Goal: Navigation & Orientation: Find specific page/section

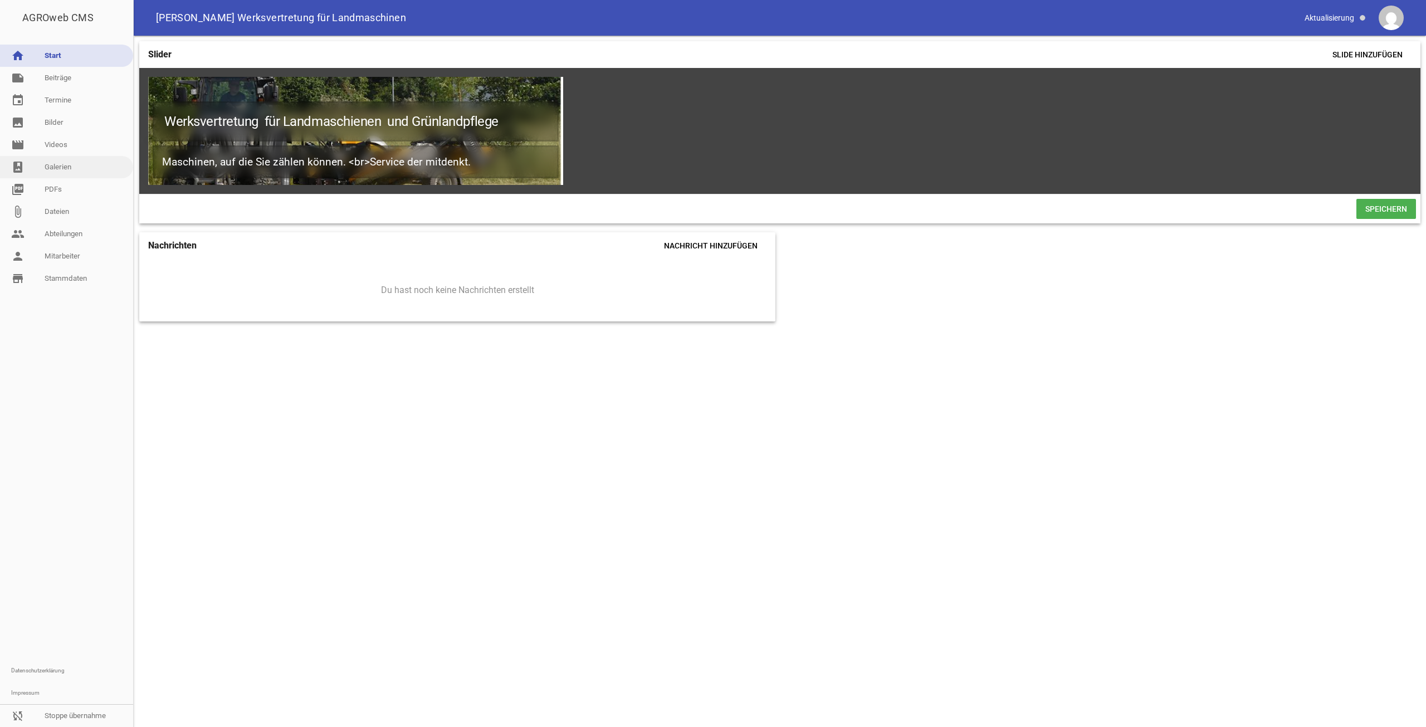
drag, startPoint x: 0, startPoint y: 0, endPoint x: 80, endPoint y: 169, distance: 186.8
click at [80, 169] on link "photo_album Galerien" at bounding box center [66, 167] width 133 height 22
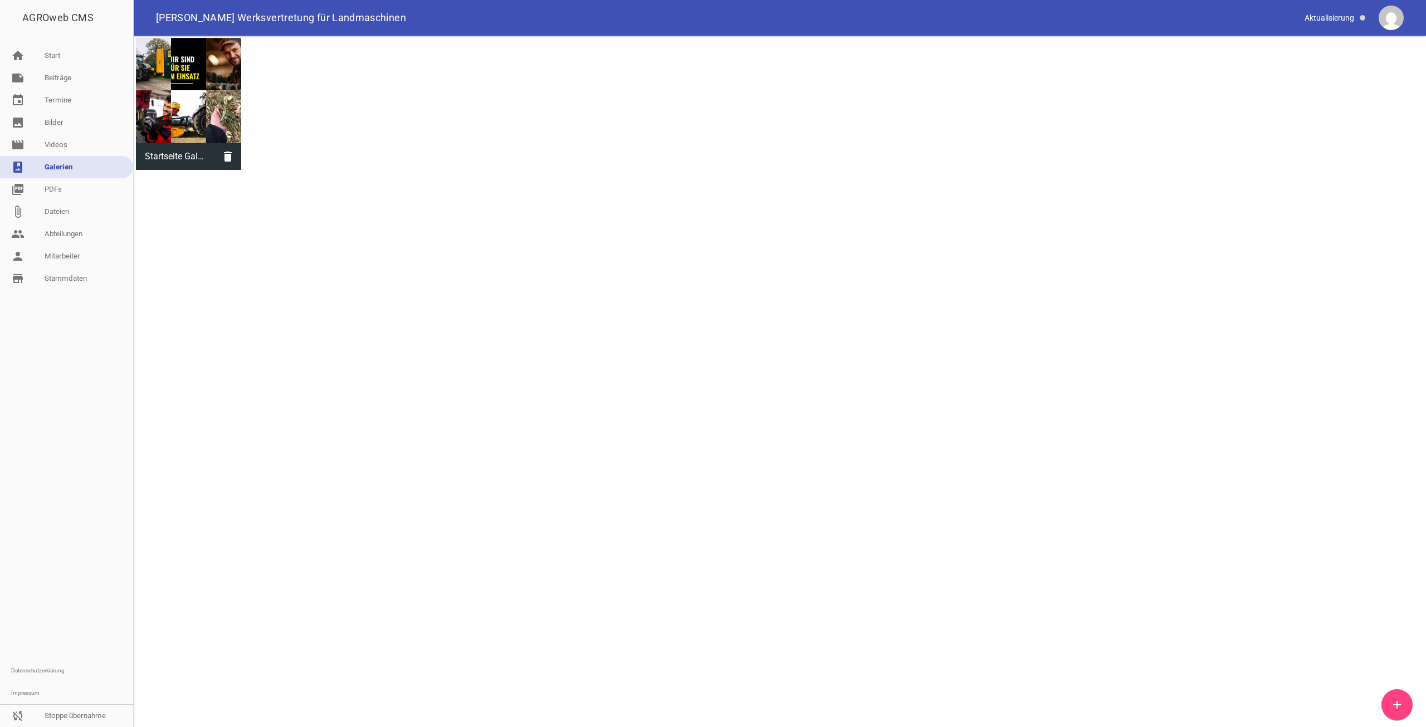
click at [168, 117] on div at bounding box center [188, 90] width 105 height 105
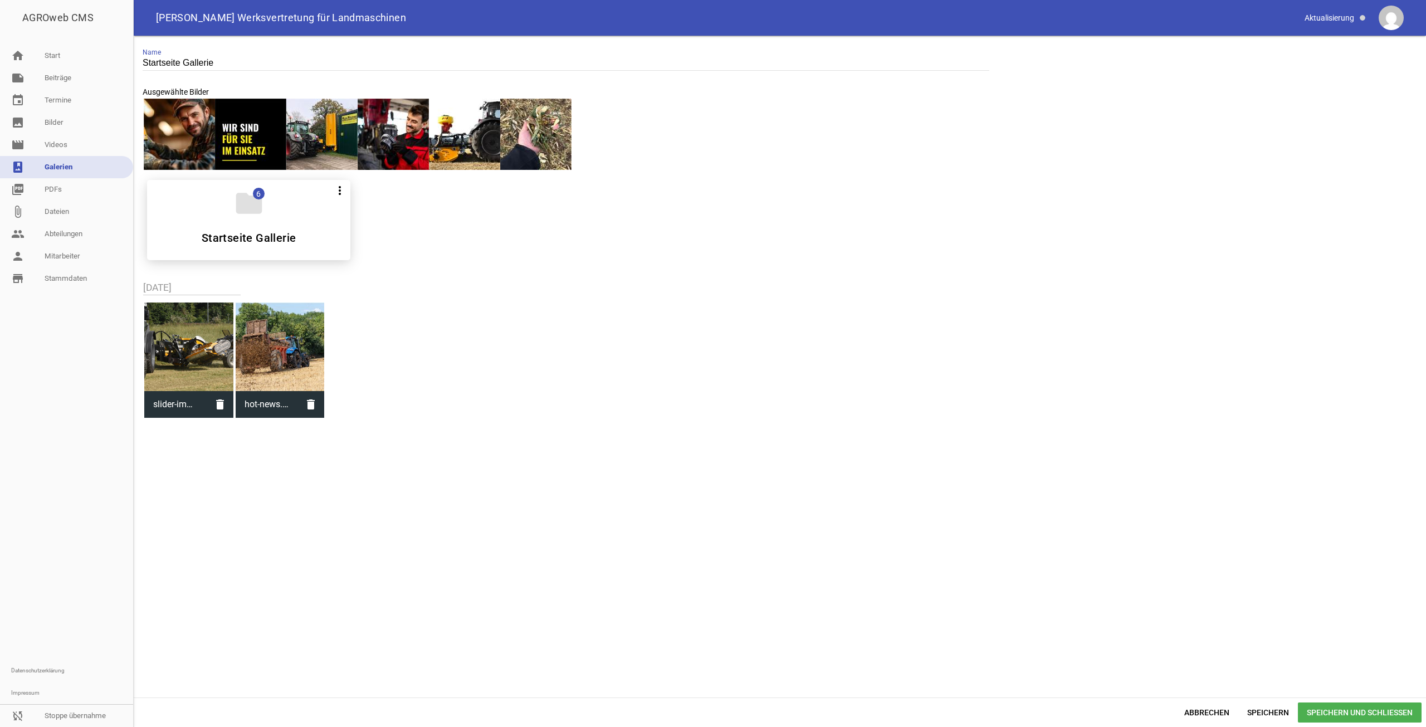
click at [261, 130] on div at bounding box center [250, 134] width 71 height 71
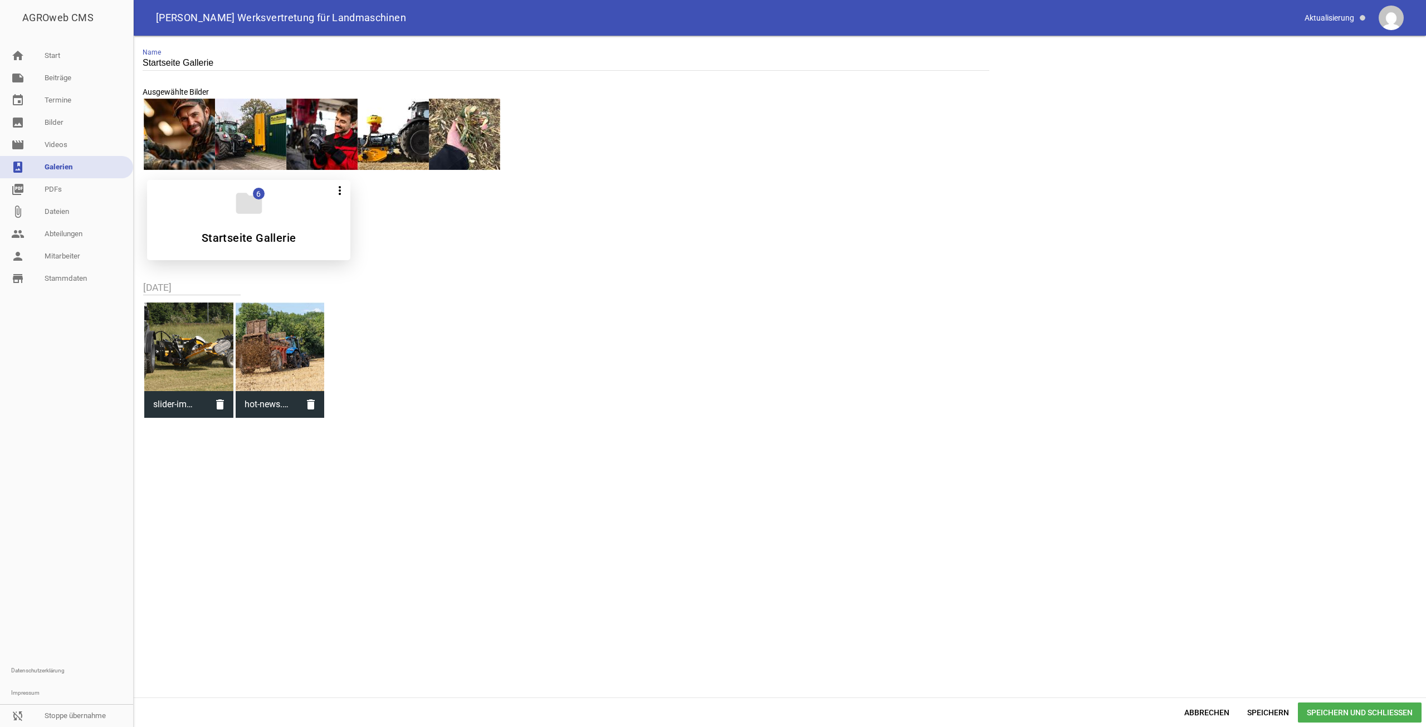
click at [257, 200] on icon "folder" at bounding box center [248, 203] width 31 height 31
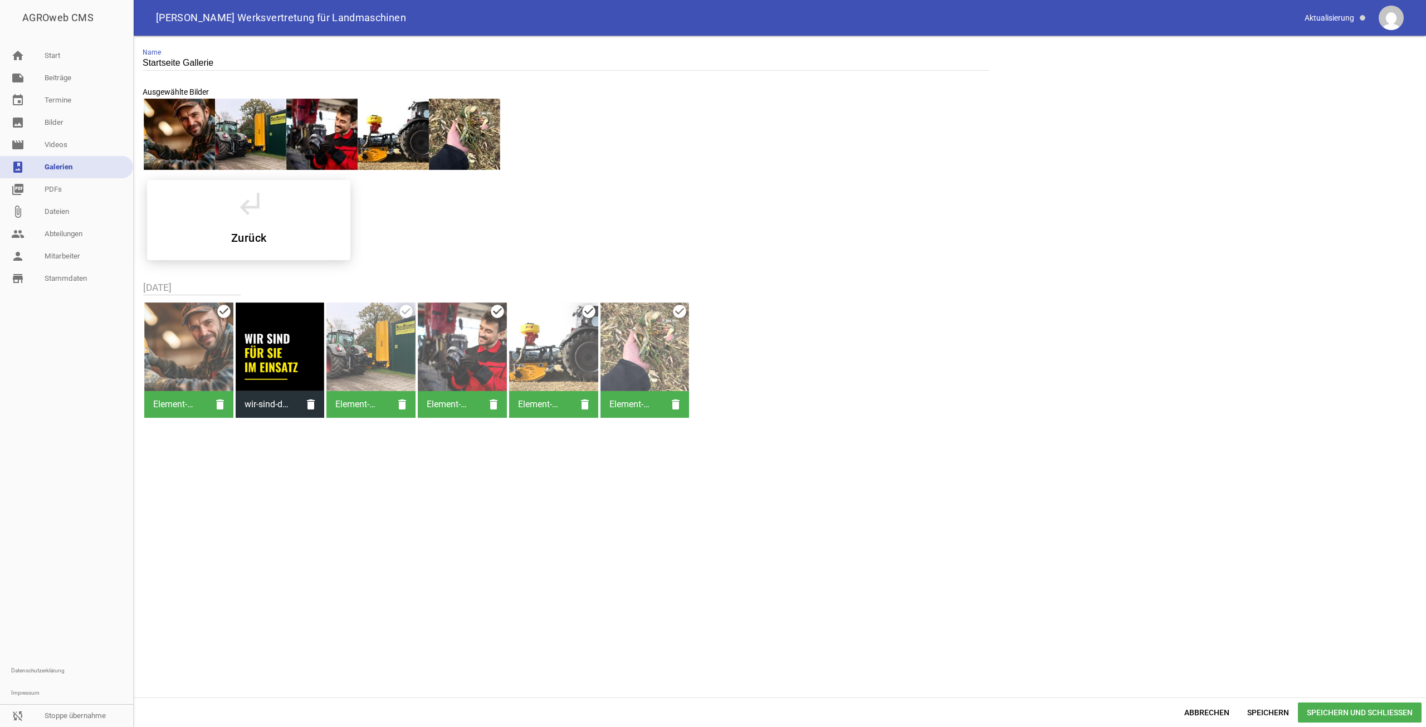
click at [270, 329] on div at bounding box center [280, 346] width 89 height 89
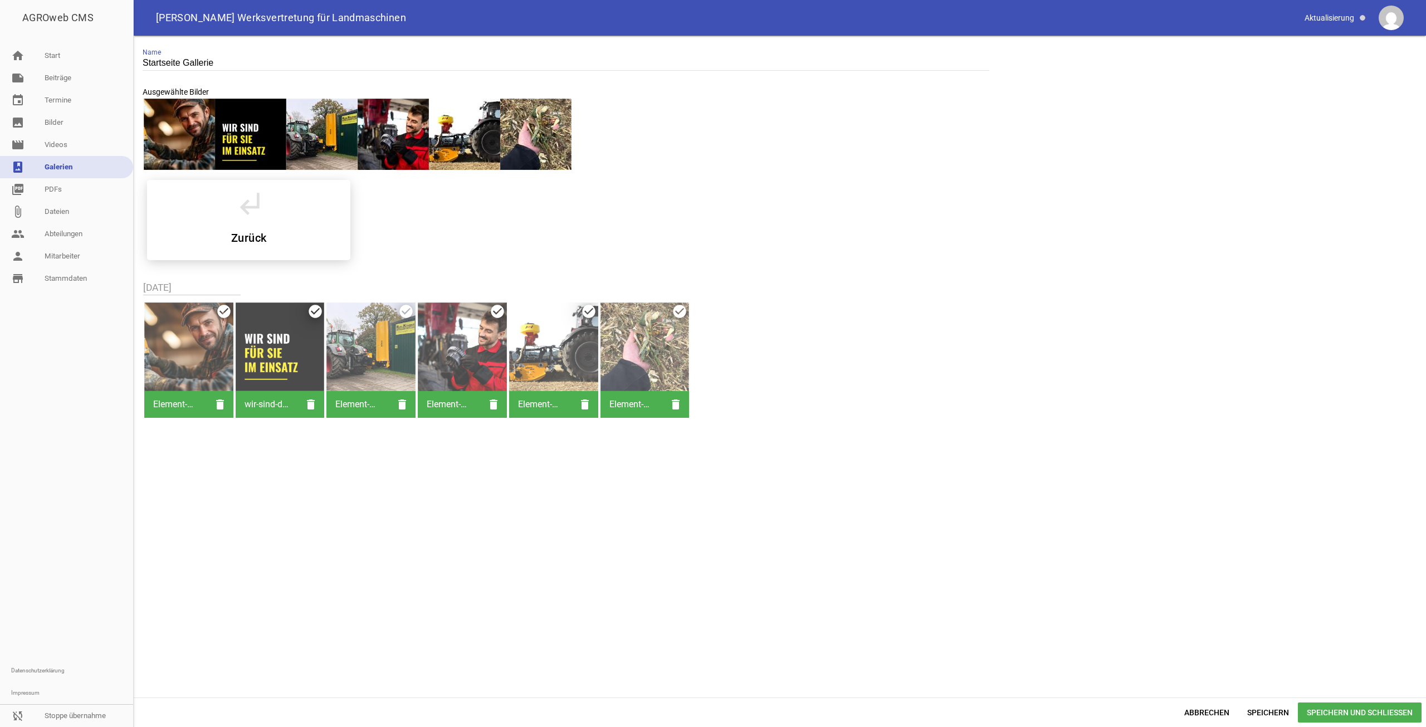
click at [829, 234] on div "subdirectory_arrow_left Zurück" at bounding box center [779, 220] width 1283 height 98
click at [66, 129] on link "image Bilder" at bounding box center [66, 122] width 133 height 22
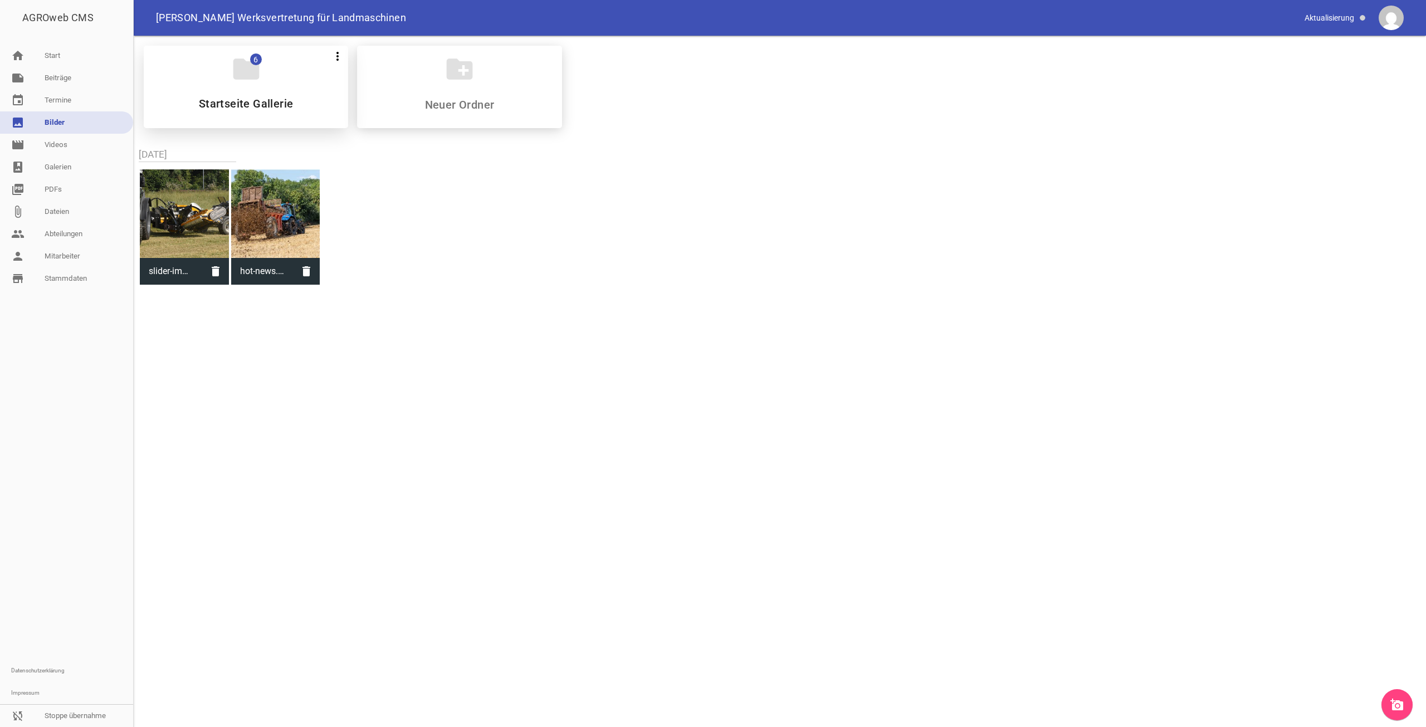
click at [299, 83] on div "folder 6 more_vert Teilen Bearbeiten Löschen Startseite Gallerie" at bounding box center [246, 87] width 204 height 82
